Goal: Task Accomplishment & Management: Manage account settings

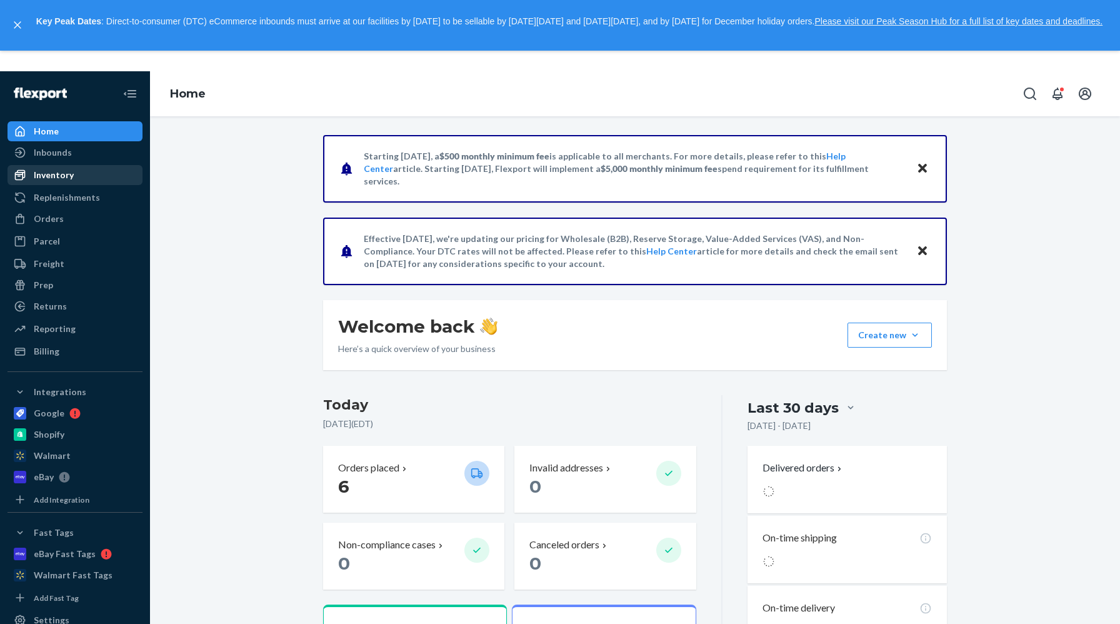
click at [93, 175] on div "Inventory" at bounding box center [75, 175] width 133 height 18
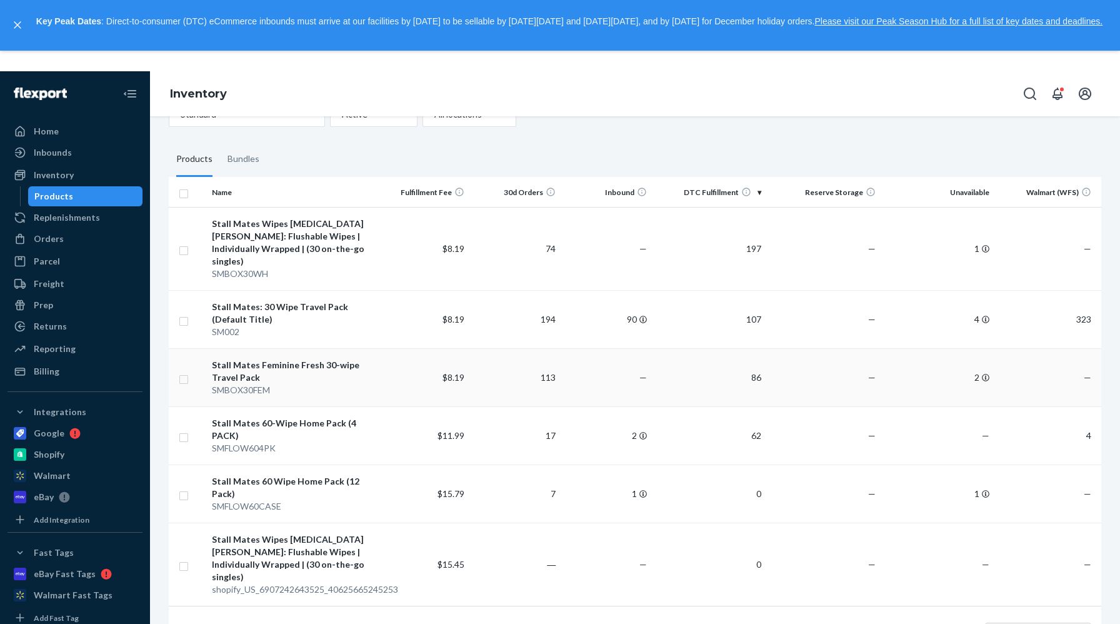
scroll to position [74, 0]
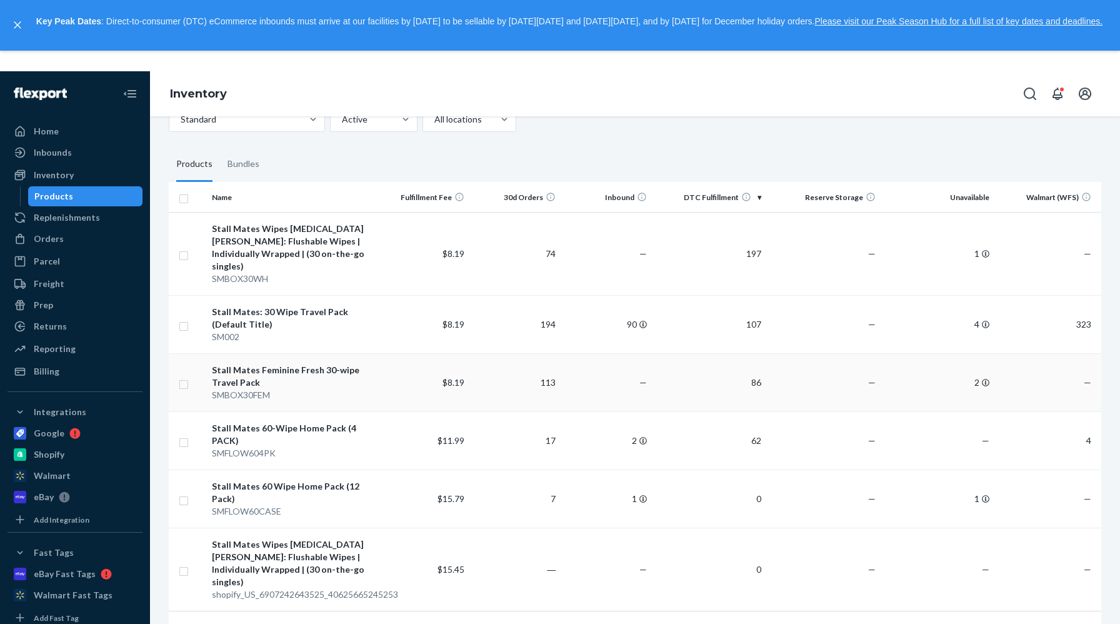
click at [357, 364] on div "Stall Mates Feminine Fresh 30-wipe Travel Pack" at bounding box center [292, 376] width 161 height 25
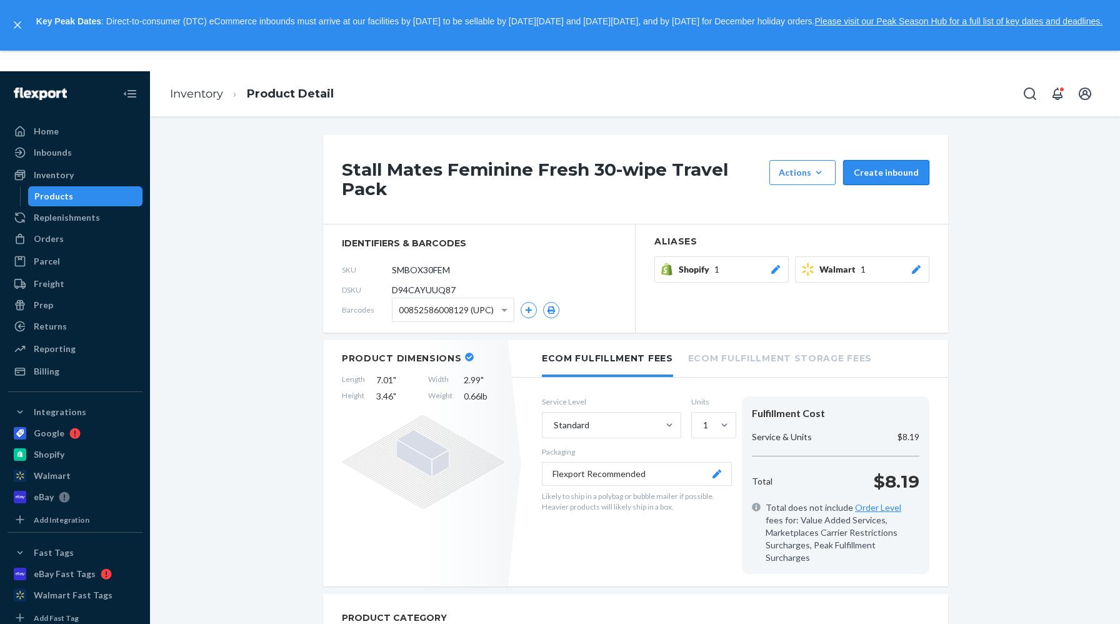
click at [886, 174] on button "Create inbound" at bounding box center [886, 172] width 86 height 25
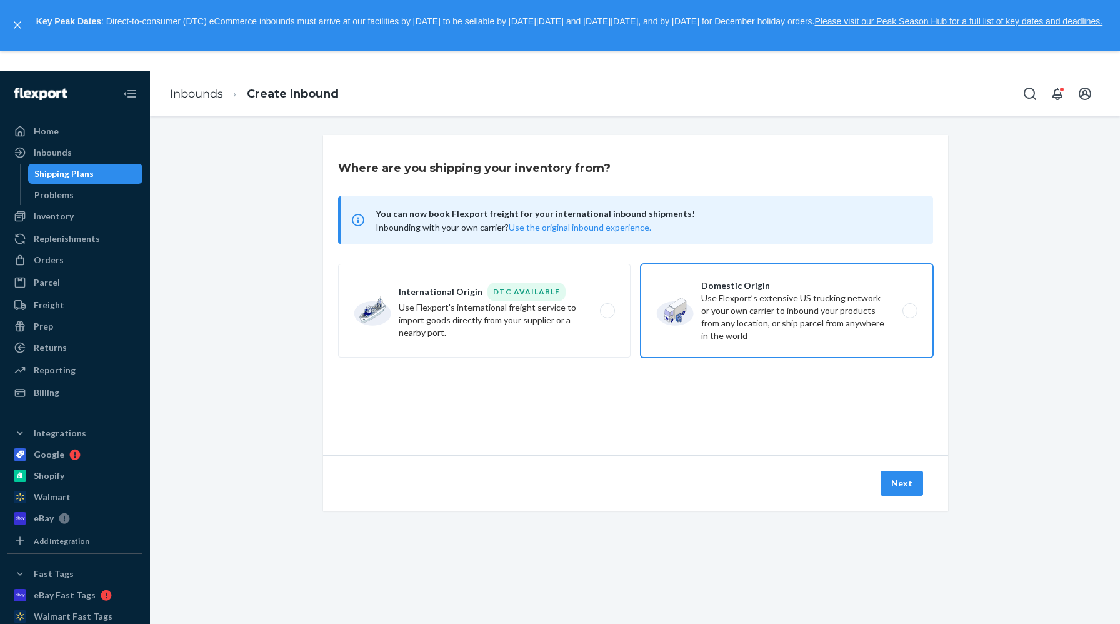
click at [886, 326] on label "Domestic Origin Use Flexport’s extensive US trucking network or your own carrie…" at bounding box center [787, 311] width 293 height 94
click at [909, 315] on input "Domestic Origin Use Flexport’s extensive US trucking network or your own carrie…" at bounding box center [913, 311] width 8 height 8
radio input "true"
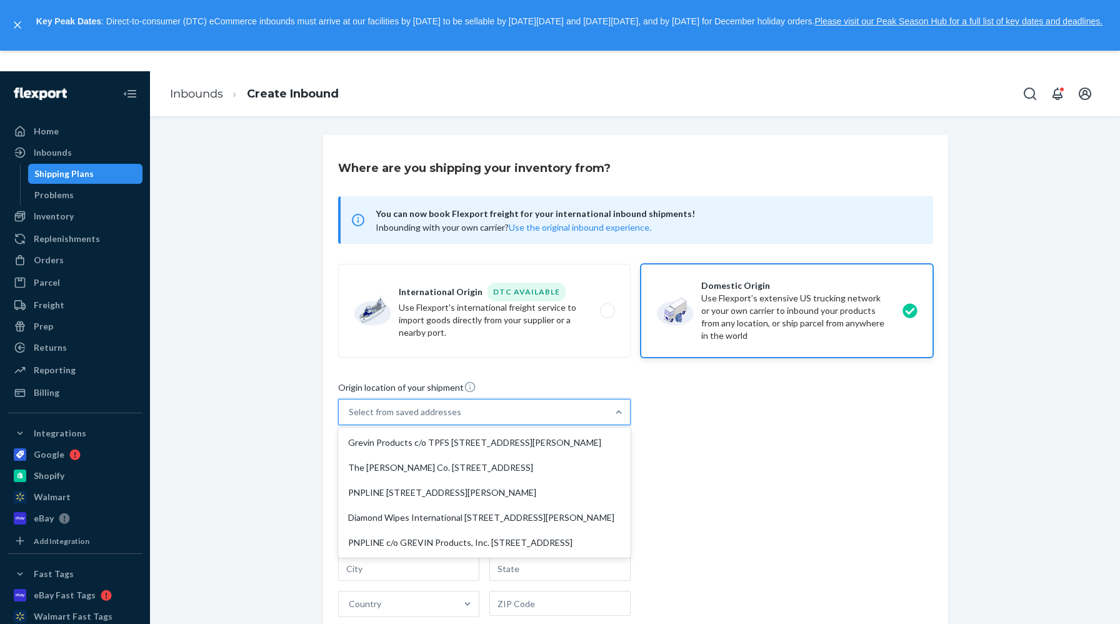
click at [617, 420] on div at bounding box center [619, 411] width 23 height 25
click at [350, 418] on input "option Grevin Products c/o TPFS [STREET_ADDRESS][PERSON_NAME] focused, 1 of 5. …" at bounding box center [349, 412] width 1 height 13
click at [577, 455] on div "Grevin Products c/o TPFS [STREET_ADDRESS][PERSON_NAME]" at bounding box center [485, 442] width 288 height 25
click at [350, 418] on input "option Grevin Products c/o TPFS [STREET_ADDRESS][PERSON_NAME] focused, 1 of 5. …" at bounding box center [349, 412] width 1 height 13
type input "Grevin Products c/o TPFS"
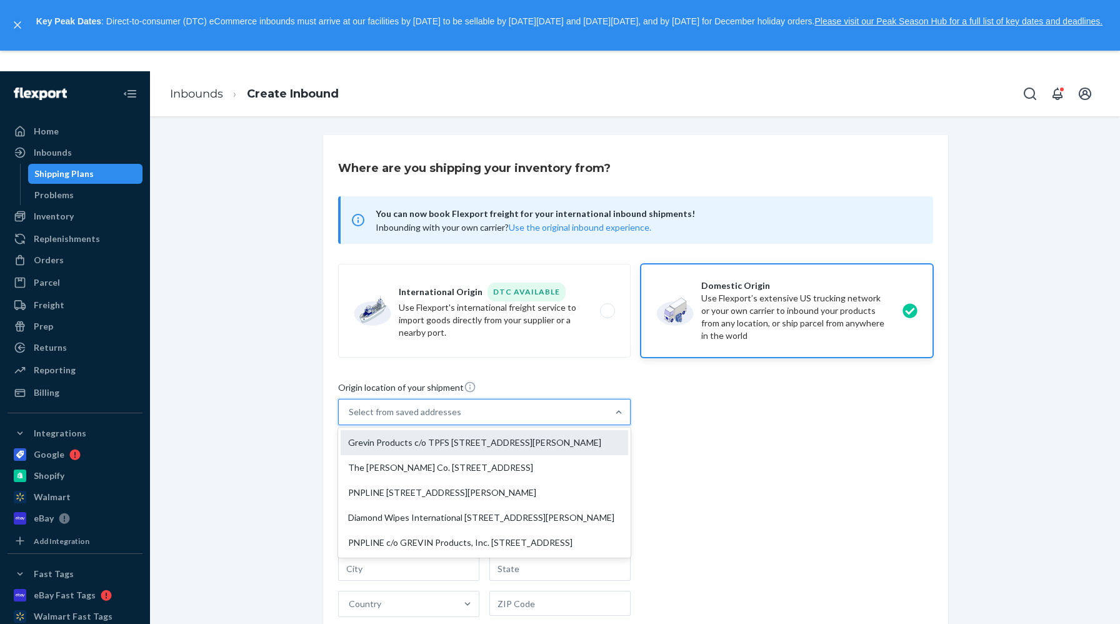
type input "[STREET_ADDRESS][PERSON_NAME]"
type input "[GEOGRAPHIC_DATA]"
type input "CA"
type input "91730"
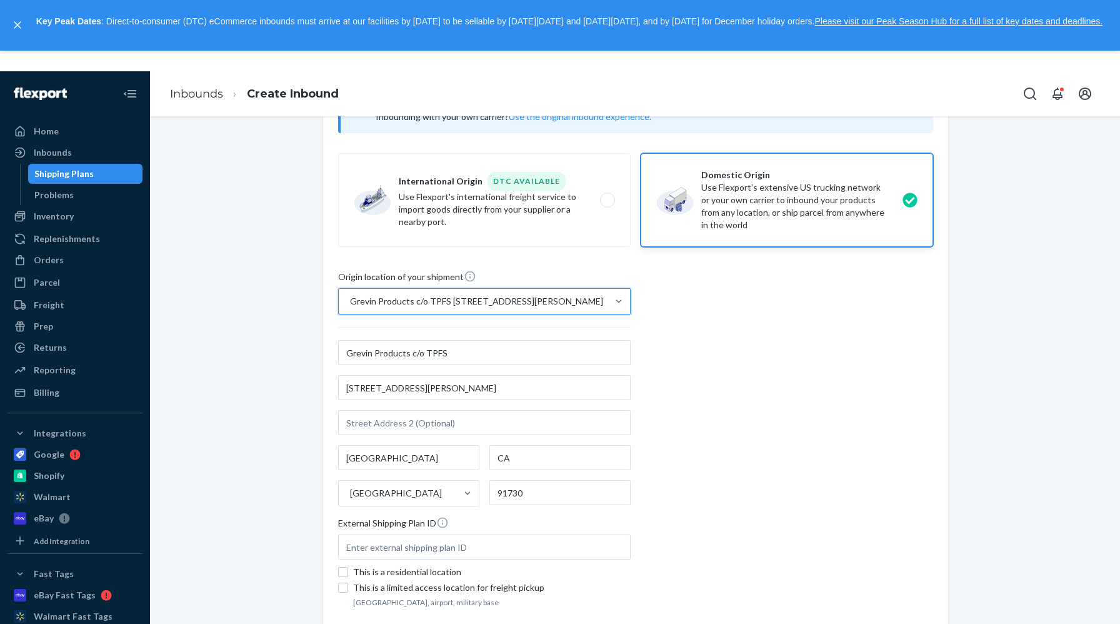
scroll to position [208, 0]
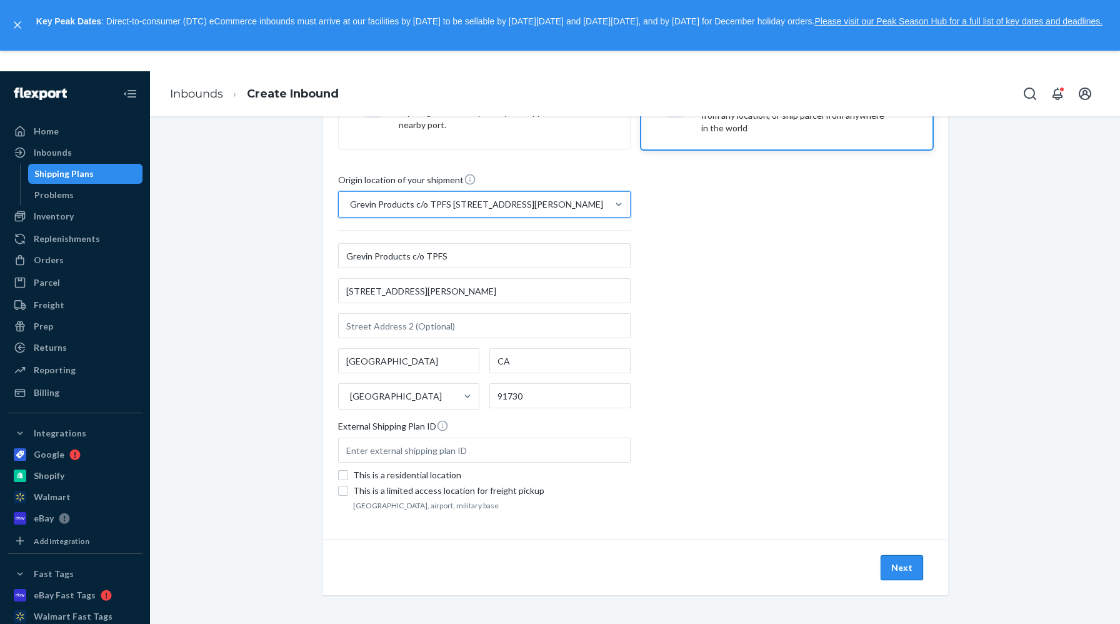
click at [902, 561] on button "Next" at bounding box center [902, 567] width 43 height 25
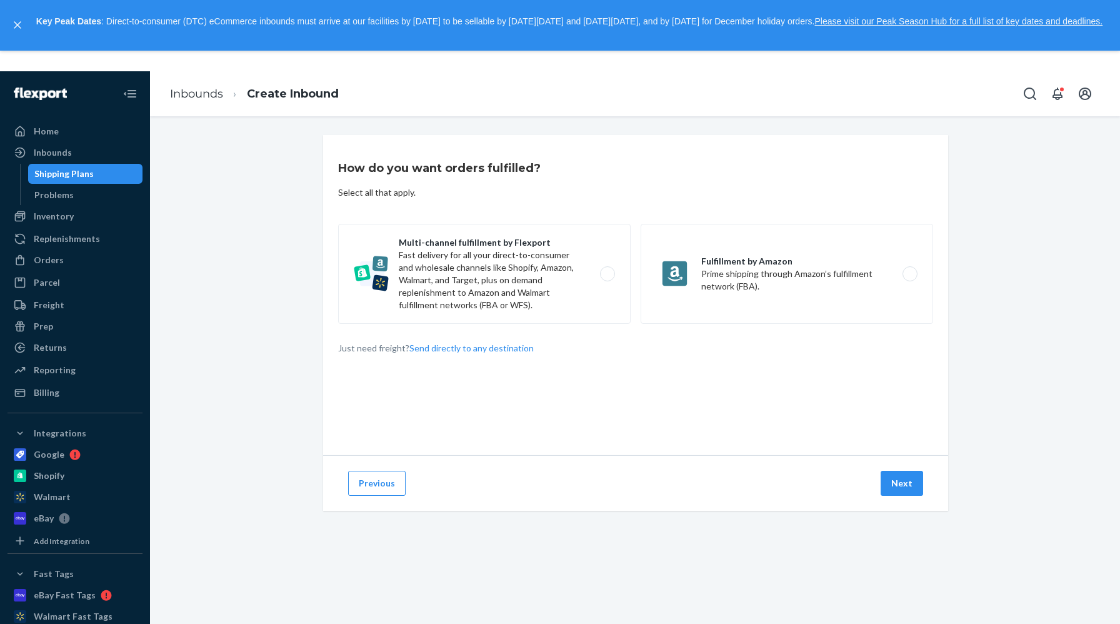
click at [553, 178] on div "How do you want orders fulfilled? Select all that apply. Multi-channel fulfillm…" at bounding box center [635, 295] width 625 height 320
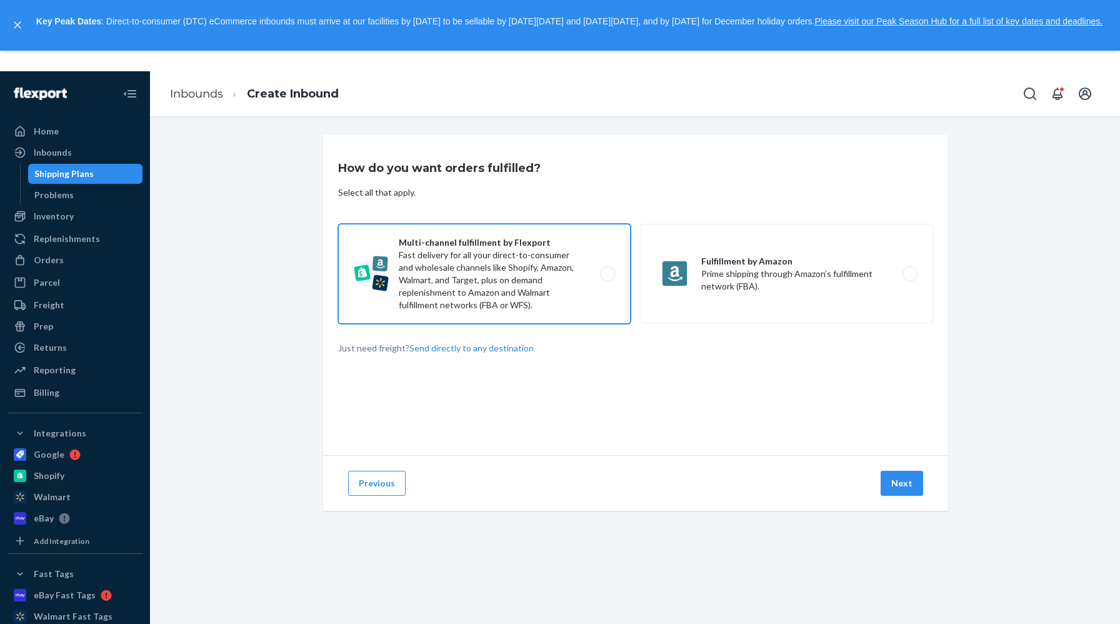
click at [583, 288] on label "Multi-channel fulfillment by Flexport Fast delivery for all your direct-to-cons…" at bounding box center [484, 274] width 293 height 100
click at [607, 278] on input "Multi-channel fulfillment by Flexport Fast delivery for all your direct-to-cons…" at bounding box center [611, 274] width 8 height 8
radio input "true"
click at [899, 493] on button "Next" at bounding box center [902, 483] width 43 height 25
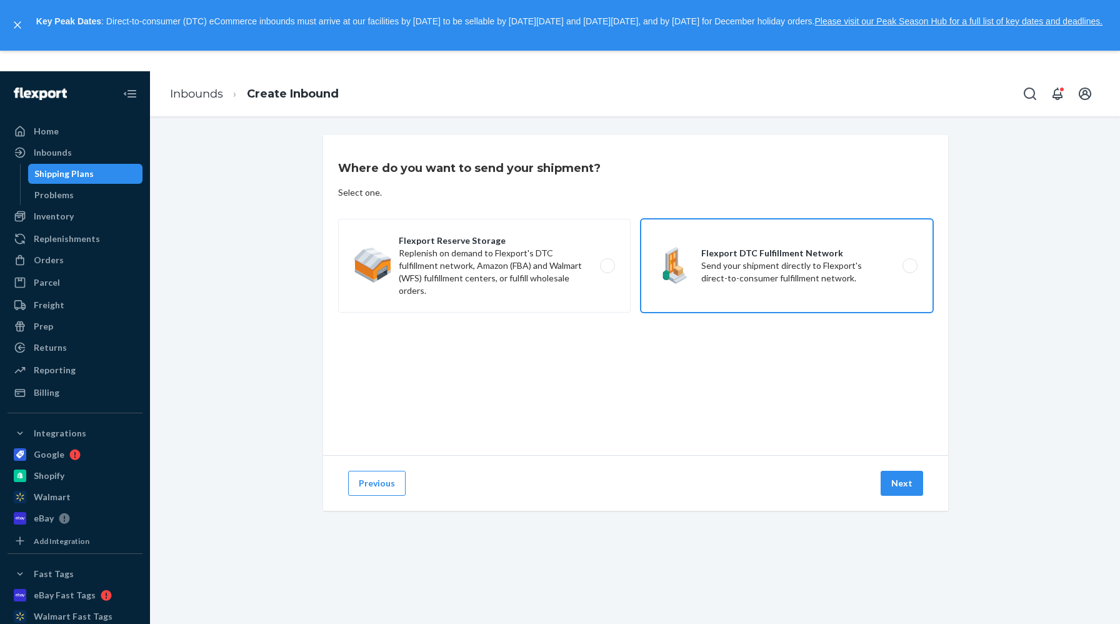
click at [859, 276] on label "Flexport DTC Fulfillment Network Send your shipment directly to Flexport's dire…" at bounding box center [787, 266] width 293 height 94
click at [909, 270] on input "Flexport DTC Fulfillment Network Send your shipment directly to Flexport's dire…" at bounding box center [913, 266] width 8 height 8
radio input "true"
click at [910, 499] on div "Previous Next" at bounding box center [635, 483] width 625 height 56
click at [913, 489] on button "Next" at bounding box center [902, 483] width 43 height 25
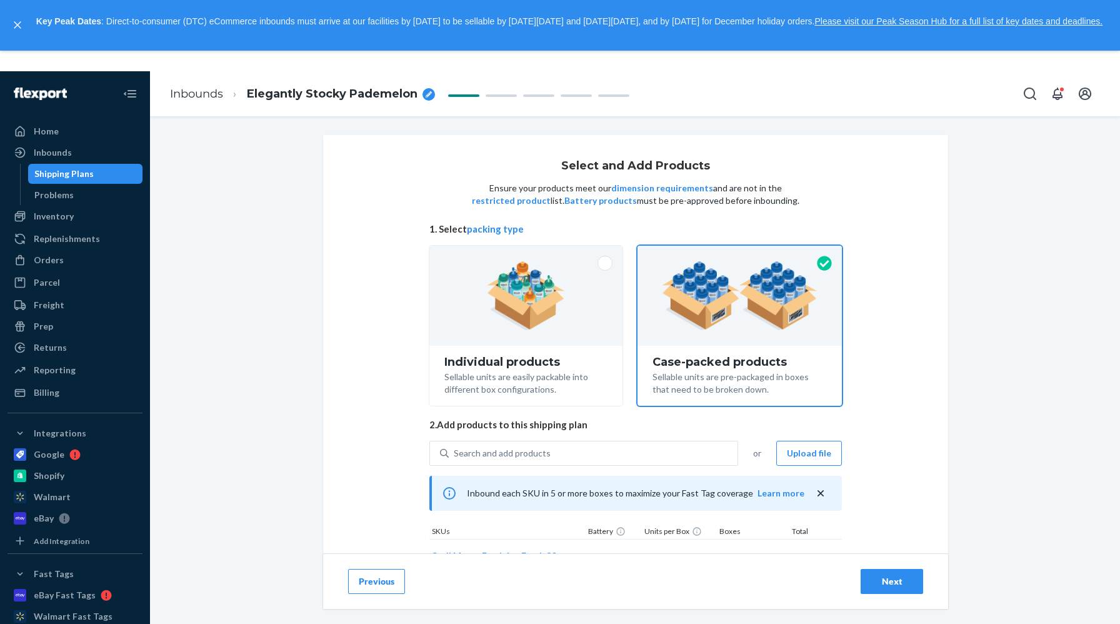
scroll to position [83, 0]
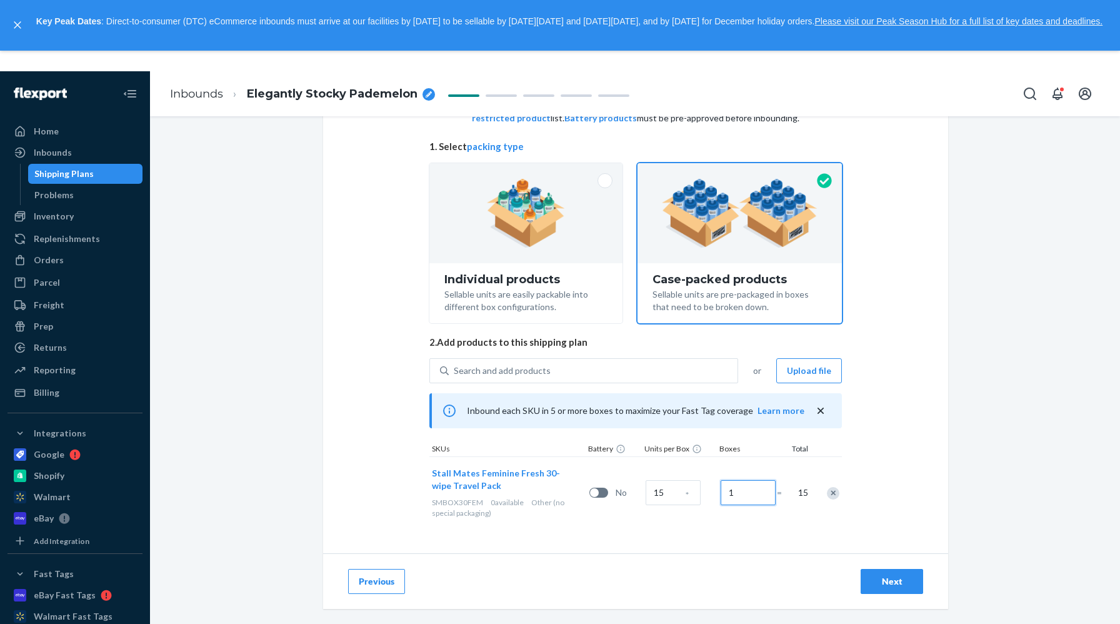
drag, startPoint x: 751, startPoint y: 492, endPoint x: 701, endPoint y: 492, distance: 50.6
click at [701, 492] on div "Stall Mates Feminine Fresh 30-wipe Travel Pack SMBOX30FEM 0 available Other (no…" at bounding box center [635, 492] width 413 height 72
drag, startPoint x: 741, startPoint y: 492, endPoint x: 723, endPoint y: 491, distance: 18.1
click at [723, 491] on input "1" at bounding box center [748, 492] width 55 height 25
click at [885, 423] on div "Select and Add Products Ensure your products meet our dimension requirements an…" at bounding box center [635, 303] width 625 height 501
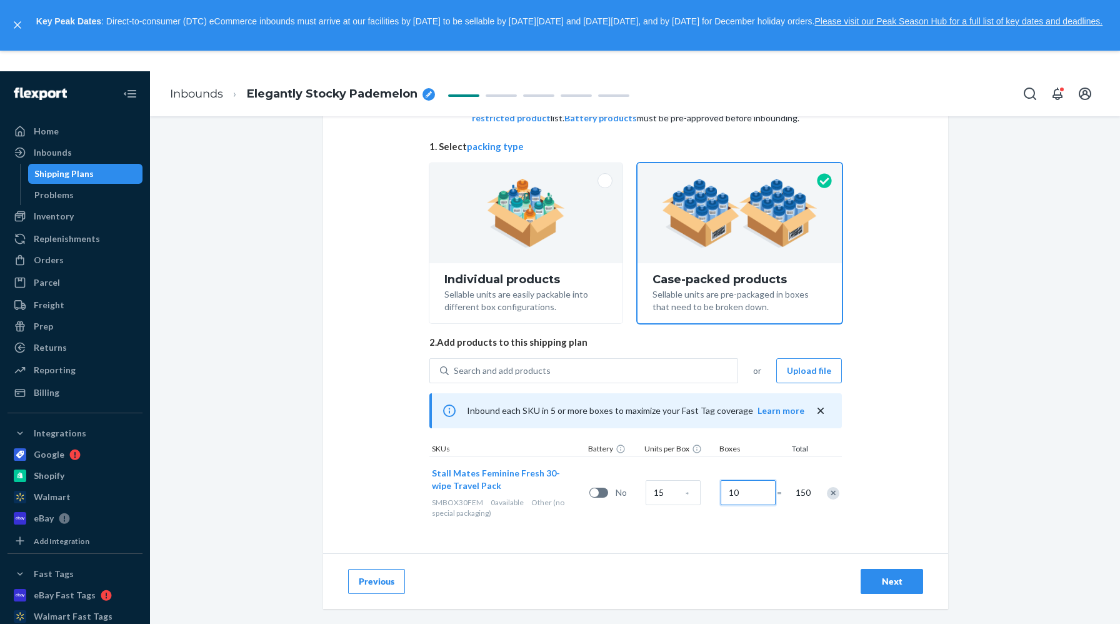
drag, startPoint x: 754, startPoint y: 493, endPoint x: 700, endPoint y: 493, distance: 53.8
click at [700, 493] on div "Stall Mates Feminine Fresh 30-wipe Travel Pack SMBOX30FEM 0 available Other (no…" at bounding box center [635, 492] width 413 height 72
drag, startPoint x: 741, startPoint y: 491, endPoint x: 714, endPoint y: 491, distance: 26.9
click at [714, 491] on div "Stall Mates Feminine Fresh 30-wipe Travel Pack SMBOX30FEM 0 available Other (no…" at bounding box center [635, 492] width 413 height 72
type input "8"
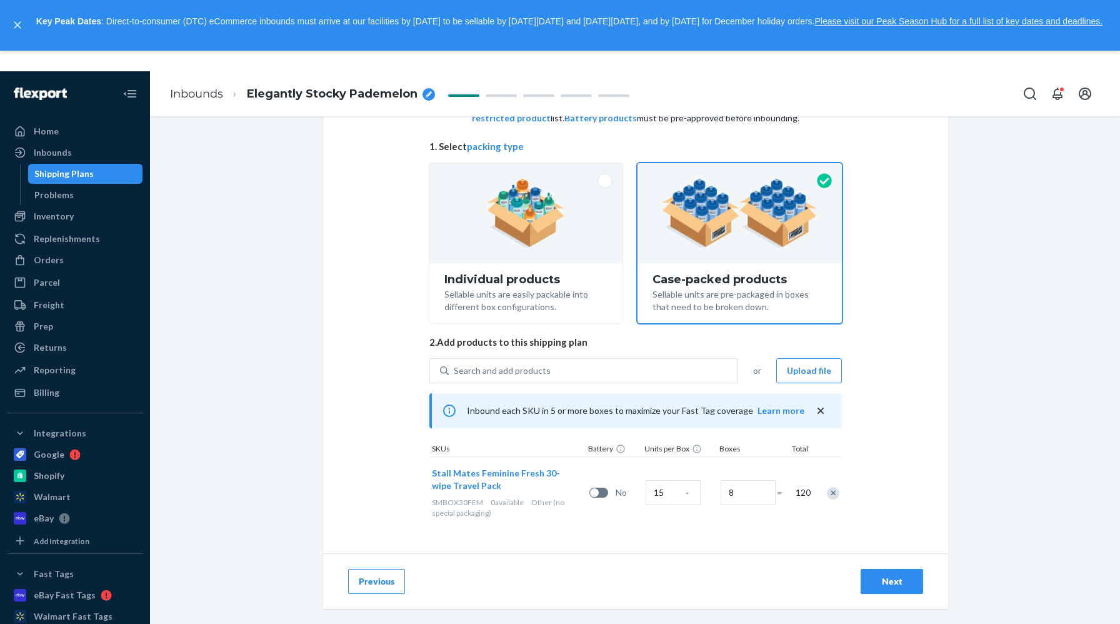
click at [910, 446] on div "Select and Add Products Ensure your products meet our dimension requirements an…" at bounding box center [635, 303] width 625 height 501
click at [906, 579] on div "Next" at bounding box center [891, 581] width 41 height 13
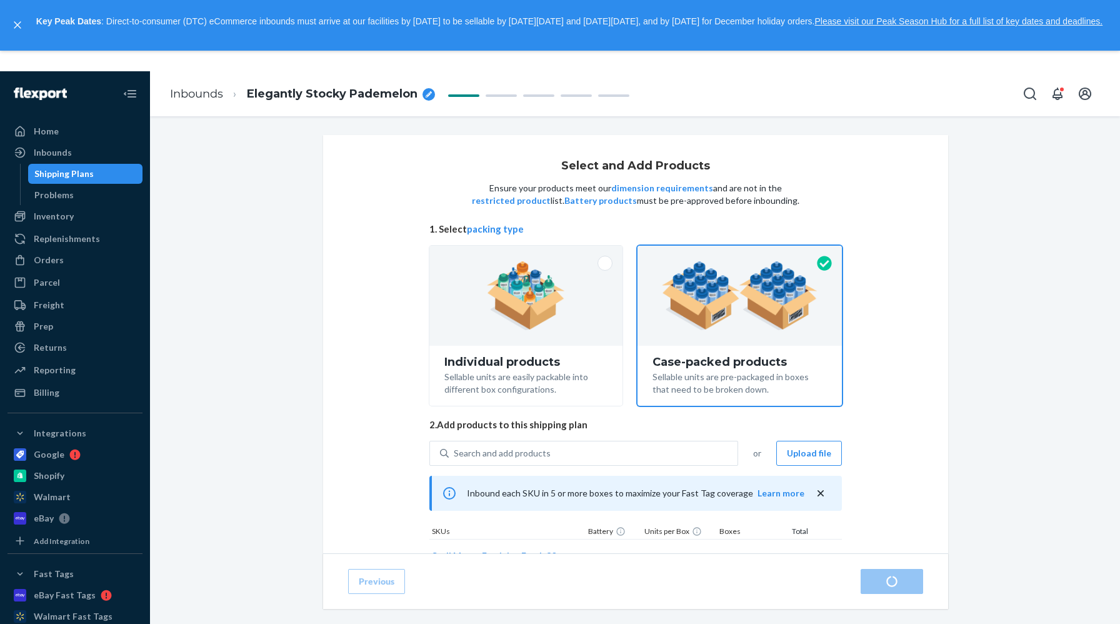
radio input "true"
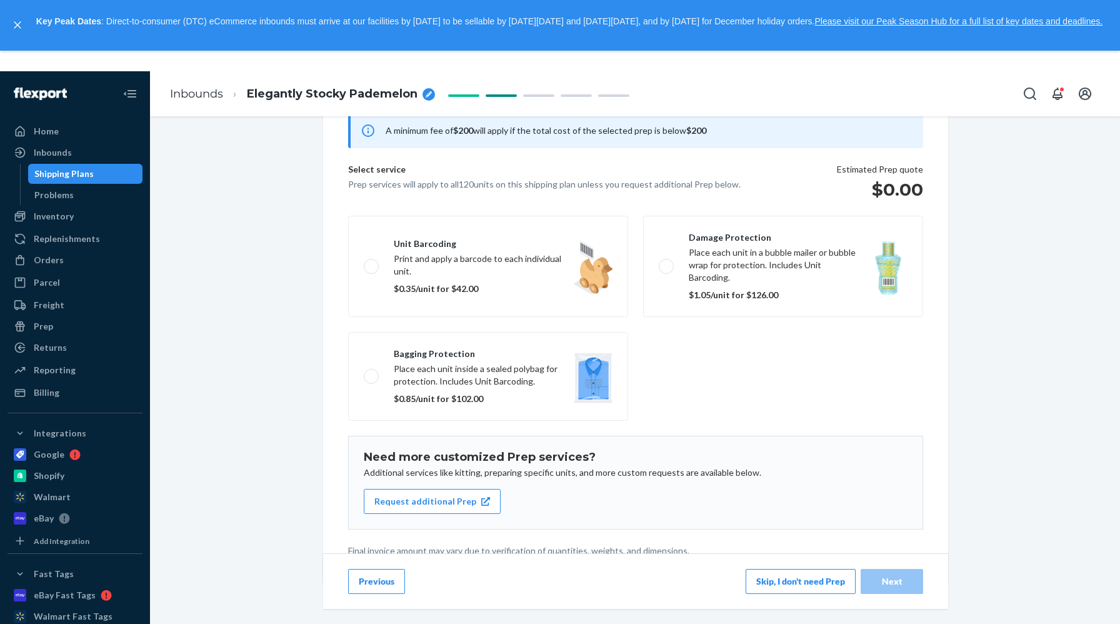
scroll to position [126, 0]
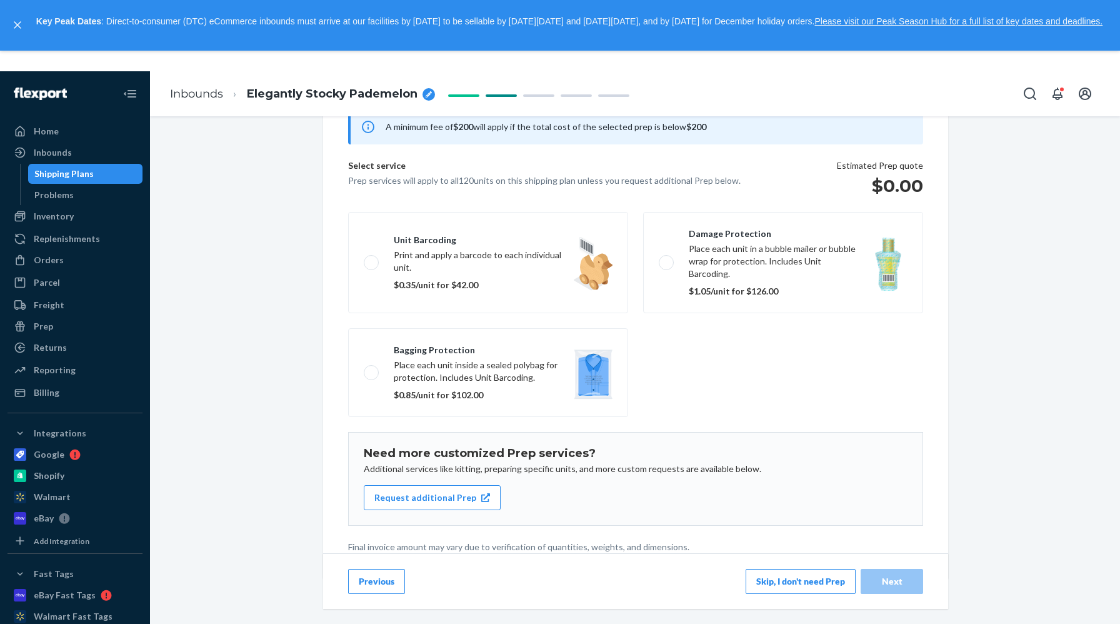
click at [790, 569] on button "Skip, I don't need Prep" at bounding box center [801, 581] width 110 height 25
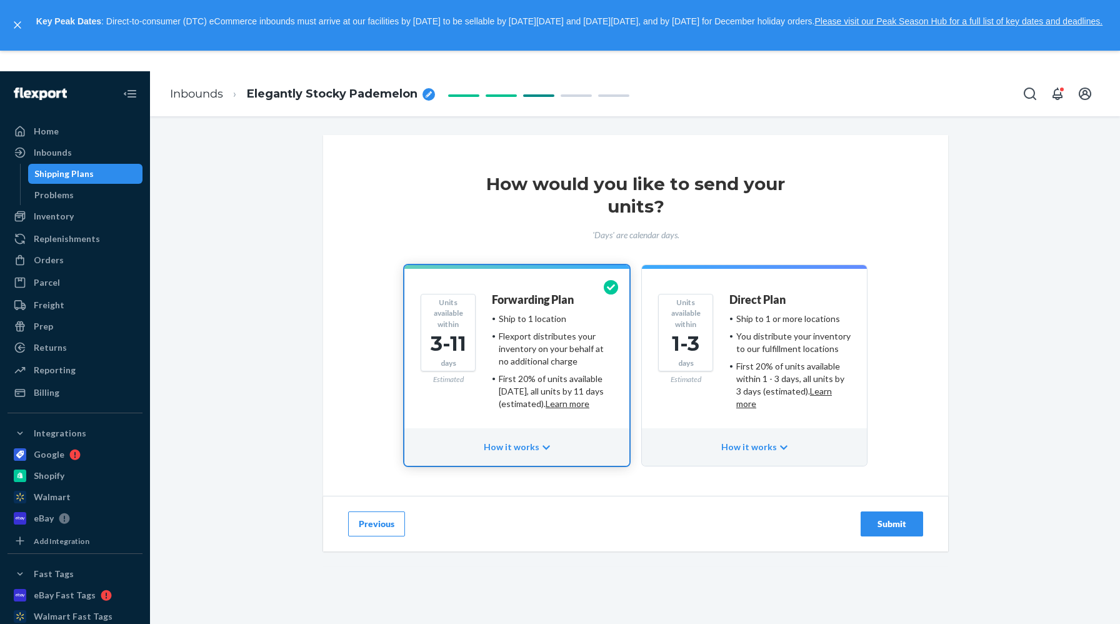
click at [893, 523] on div "Submit" at bounding box center [891, 524] width 41 height 13
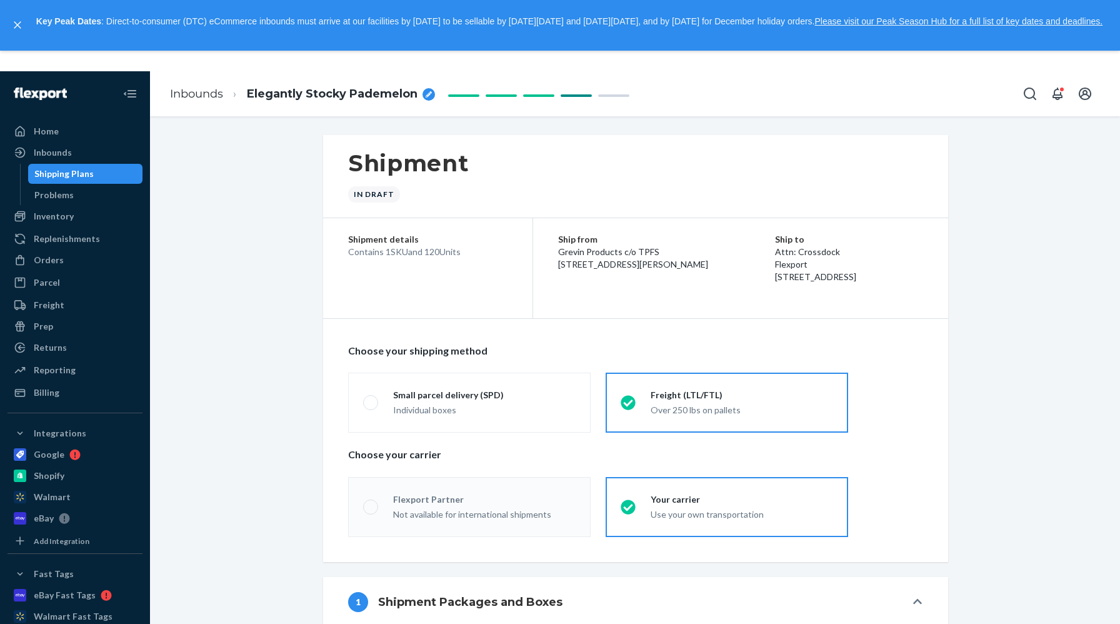
radio input "true"
radio input "false"
radio input "true"
radio input "false"
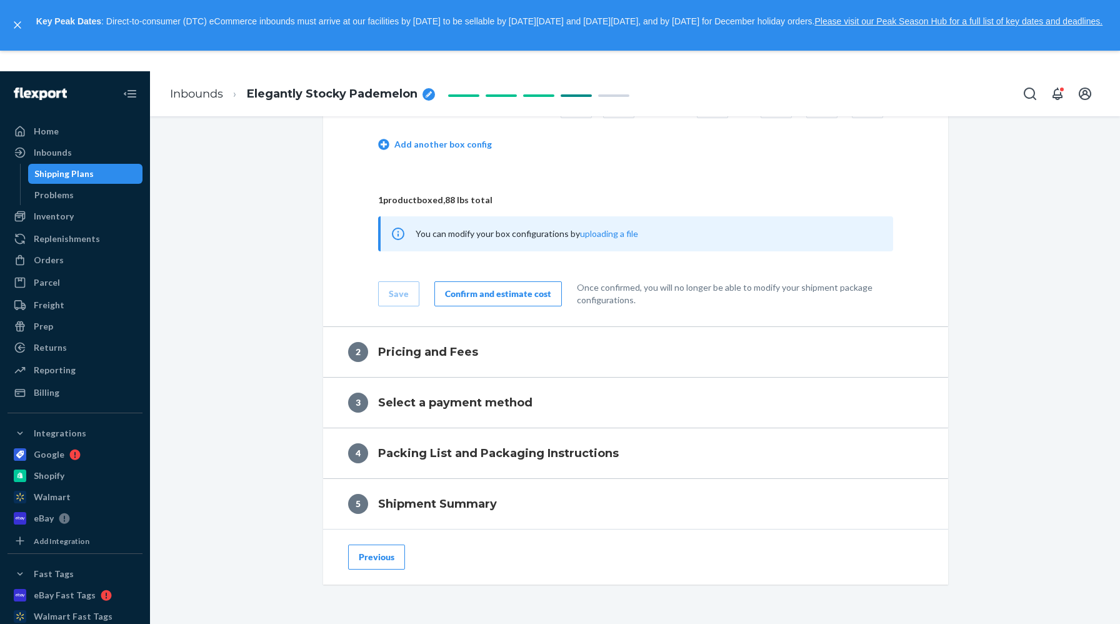
scroll to position [706, 0]
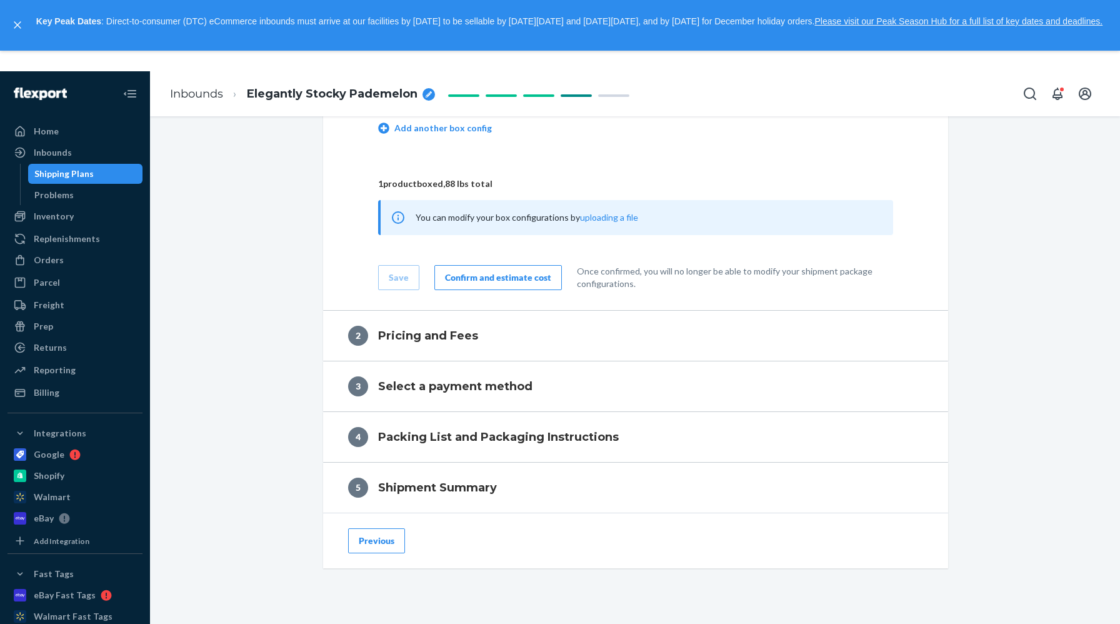
click at [526, 285] on button "Confirm and estimate cost" at bounding box center [498, 277] width 128 height 25
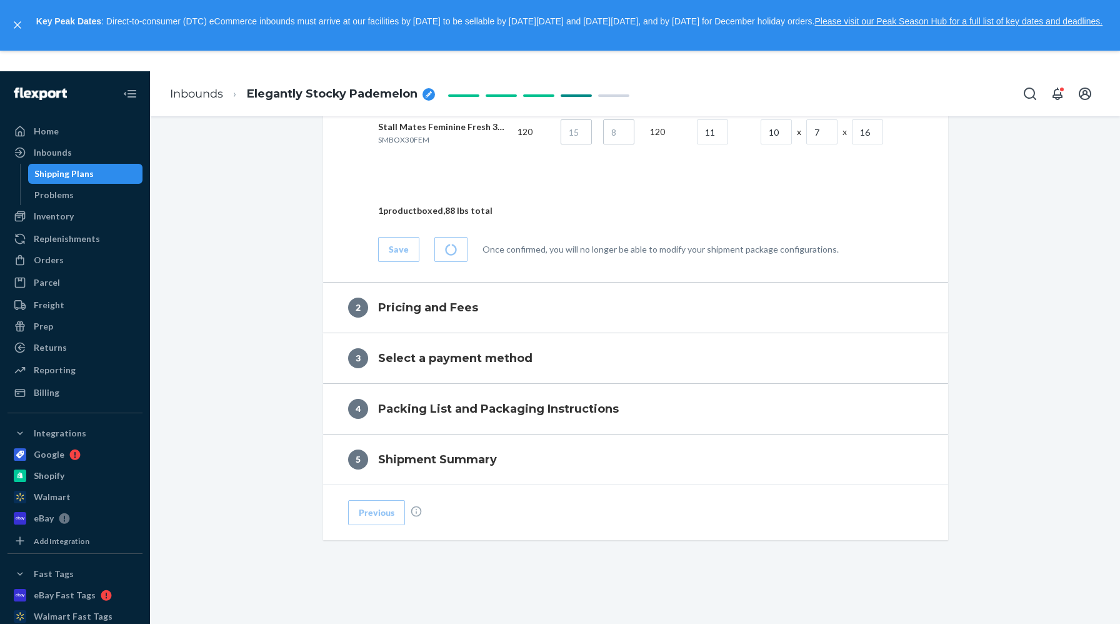
scroll to position [674, 0]
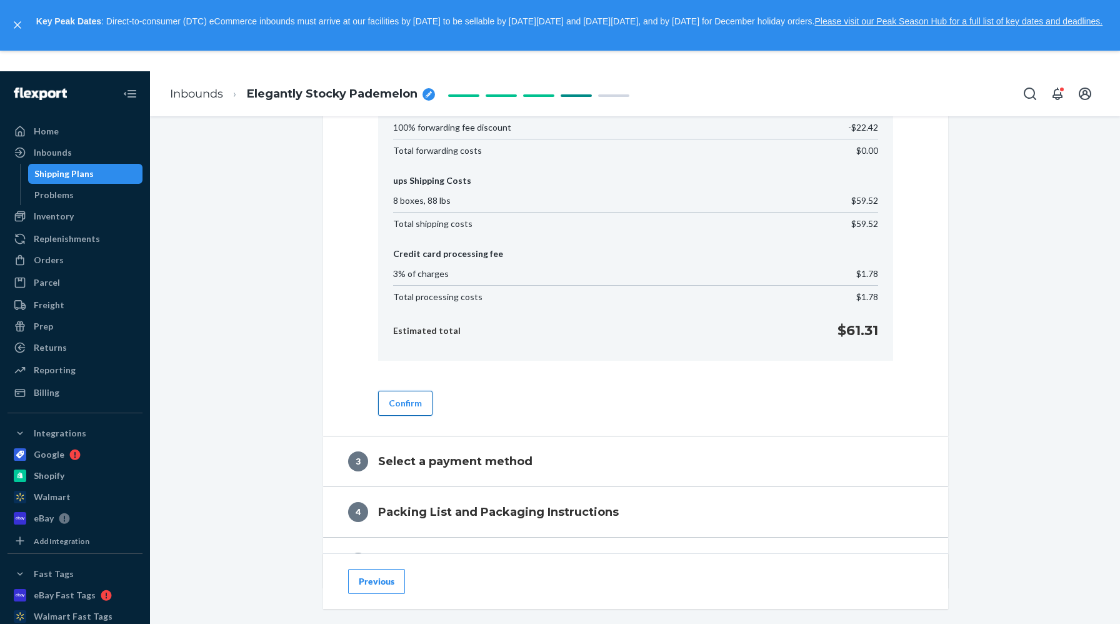
click at [416, 402] on button "Confirm" at bounding box center [405, 403] width 54 height 25
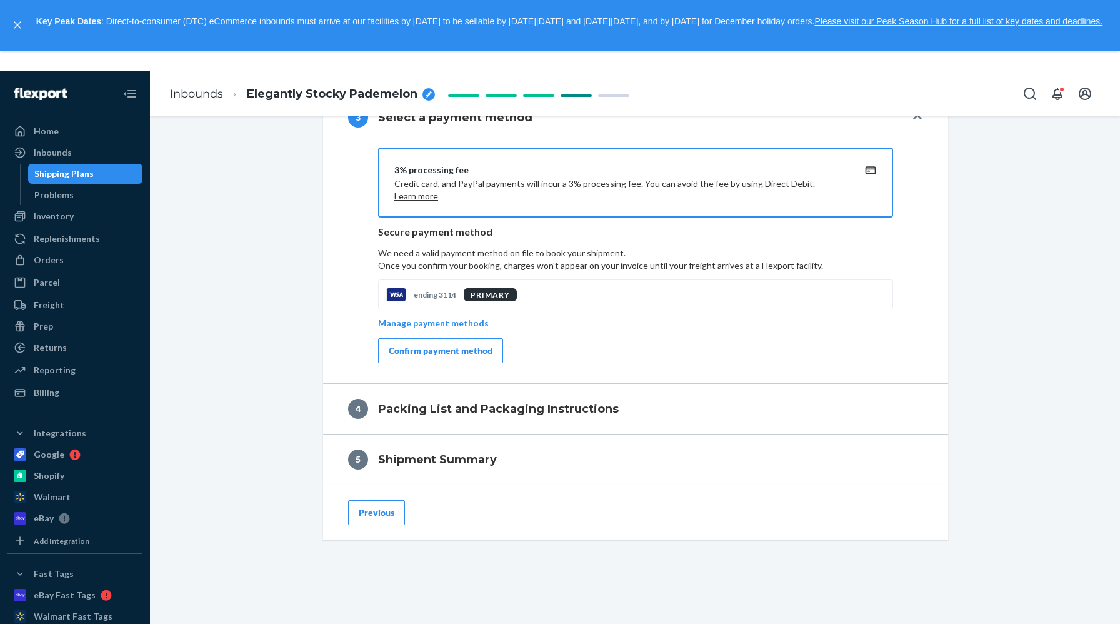
scroll to position [641, 0]
click at [434, 357] on button "Confirm payment method" at bounding box center [440, 350] width 125 height 25
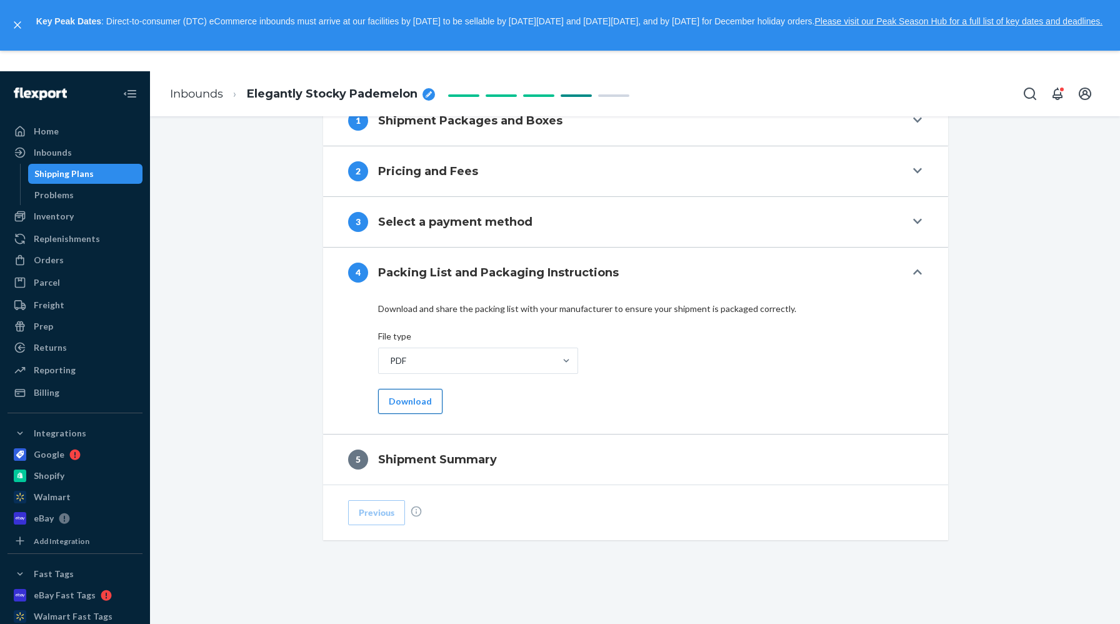
click at [419, 406] on button "Download" at bounding box center [410, 401] width 64 height 25
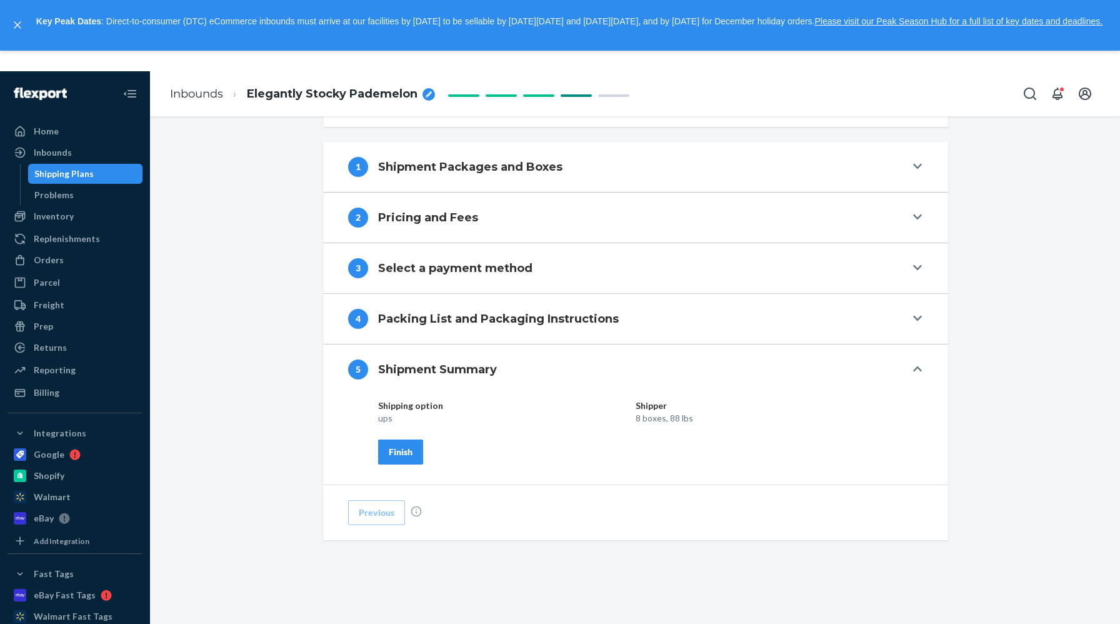
click at [408, 447] on div "Finish" at bounding box center [401, 452] width 24 height 13
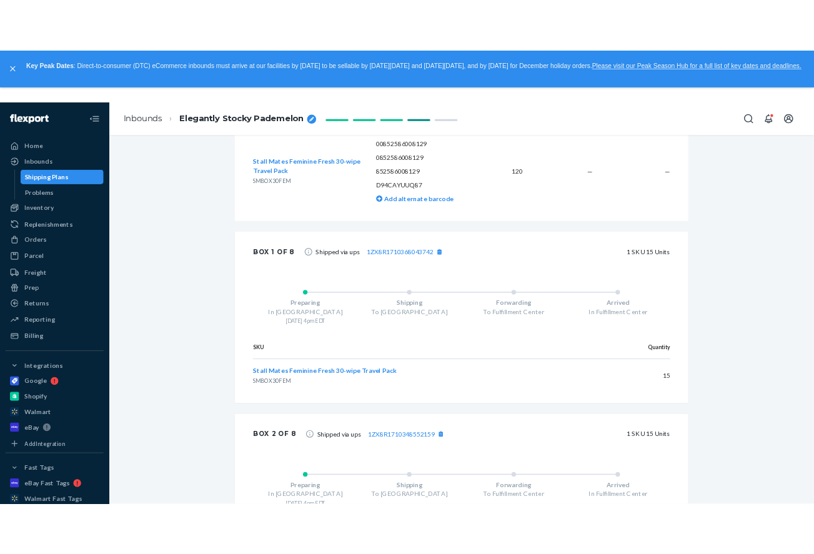
scroll to position [0, 0]
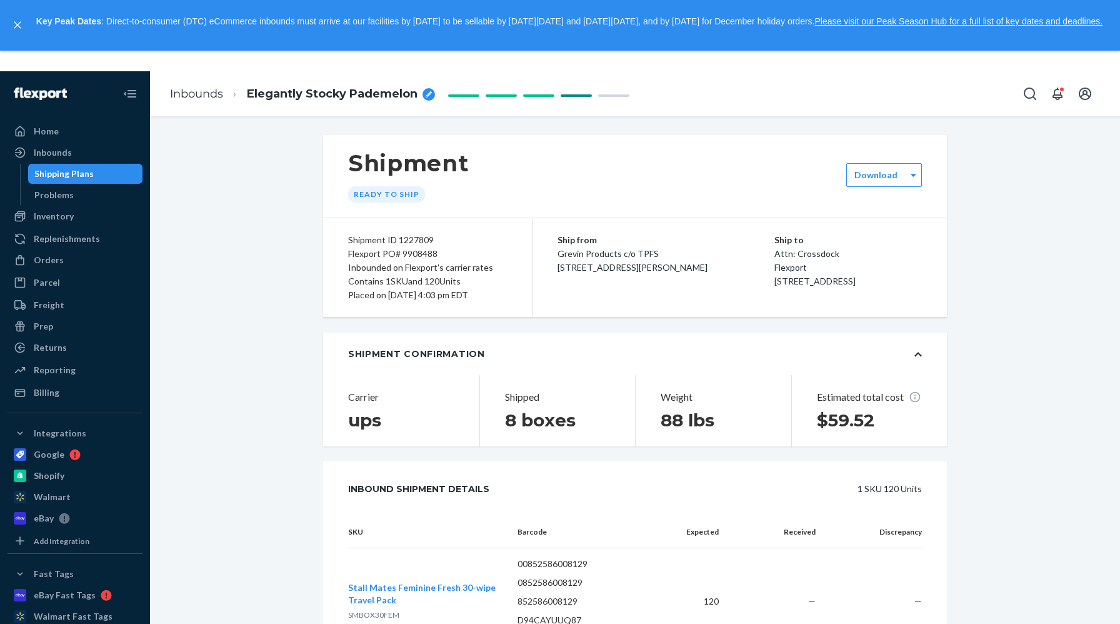
click at [404, 251] on div "Flexport PO# 9908488" at bounding box center [427, 254] width 159 height 14
drag, startPoint x: 402, startPoint y: 253, endPoint x: 454, endPoint y: 254, distance: 52.5
click at [454, 254] on div "Flexport PO# 9908488" at bounding box center [427, 254] width 159 height 14
copy div "9908488"
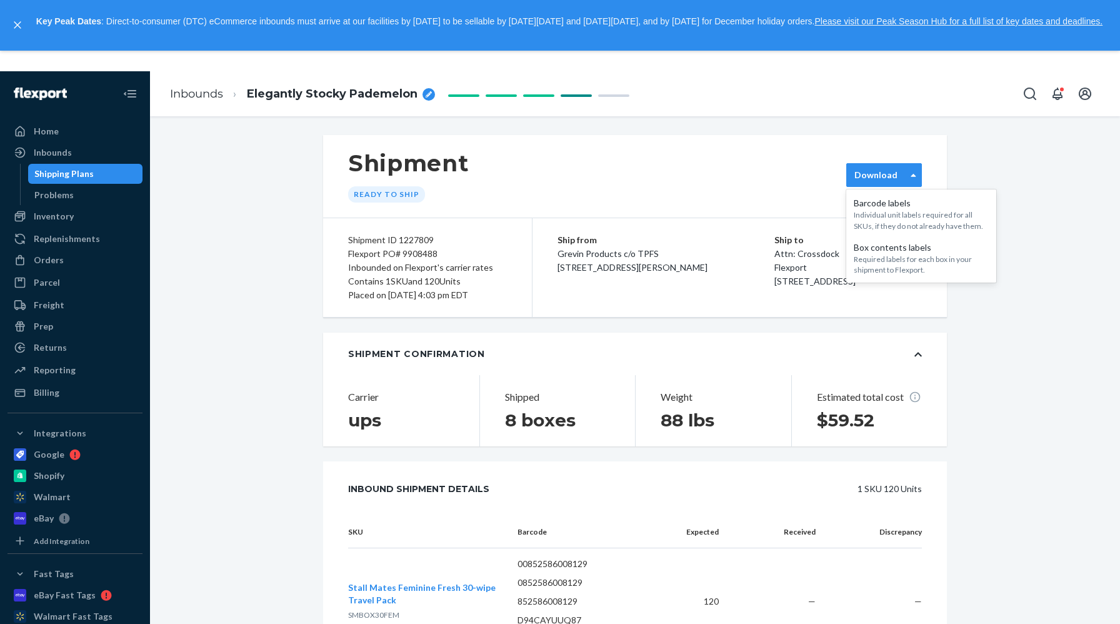
click at [905, 178] on div "Download" at bounding box center [876, 175] width 59 height 13
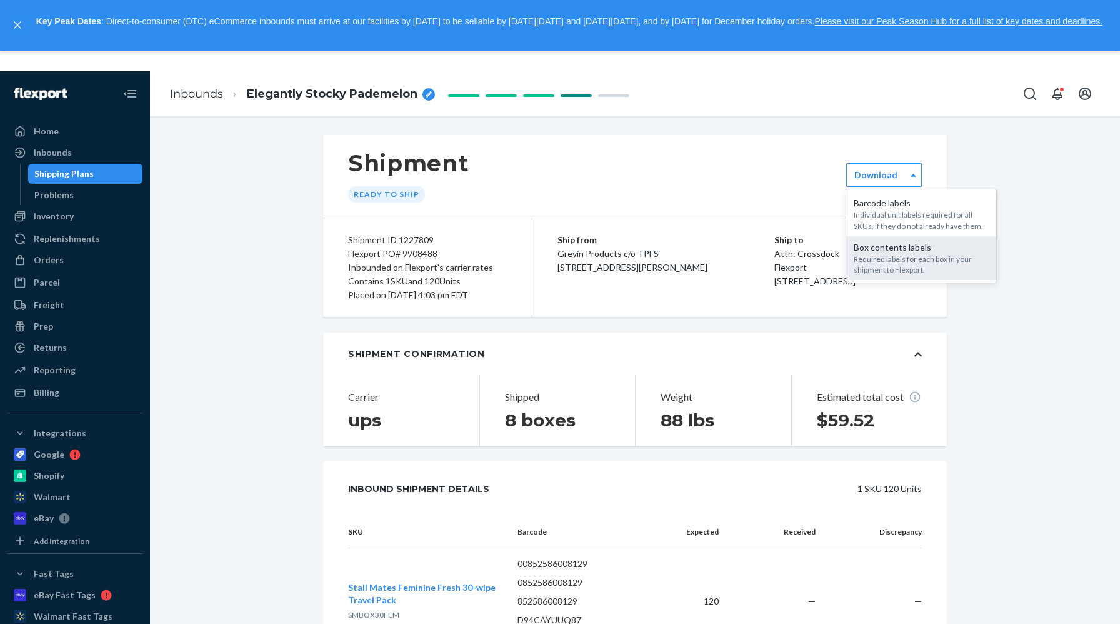
click at [898, 249] on div "Box contents labels" at bounding box center [921, 247] width 135 height 13
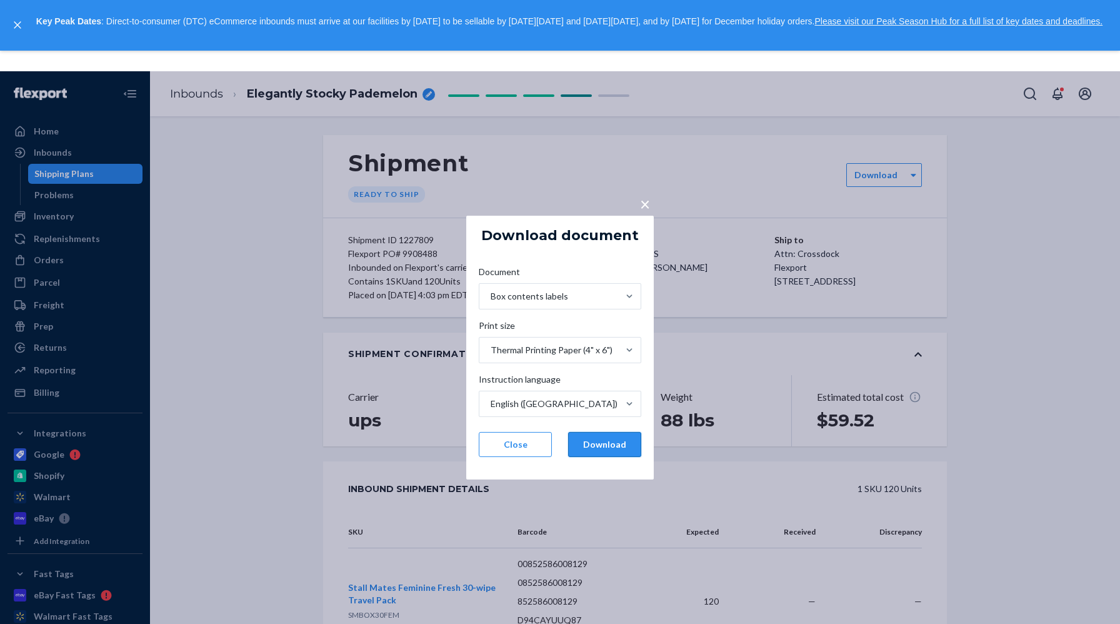
click at [606, 433] on button "Download" at bounding box center [604, 444] width 73 height 25
click at [604, 451] on button "Download" at bounding box center [604, 444] width 73 height 25
click at [278, 181] on div "× Download document Document Box contents labels Print size Thermal Printing Pa…" at bounding box center [560, 347] width 1120 height 553
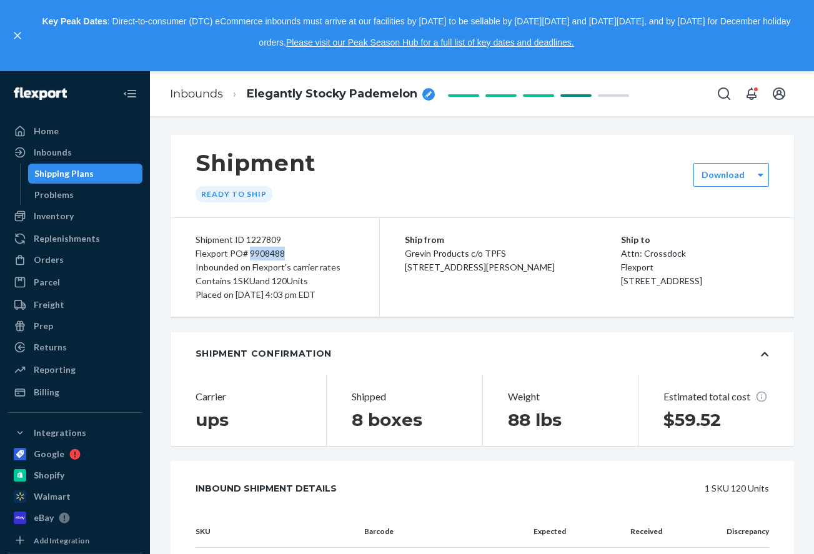
drag, startPoint x: 286, startPoint y: 249, endPoint x: 250, endPoint y: 248, distance: 36.3
click at [250, 248] on div "Flexport PO# 9908488" at bounding box center [275, 254] width 159 height 14
copy div "9908488"
